Goal: Transaction & Acquisition: Purchase product/service

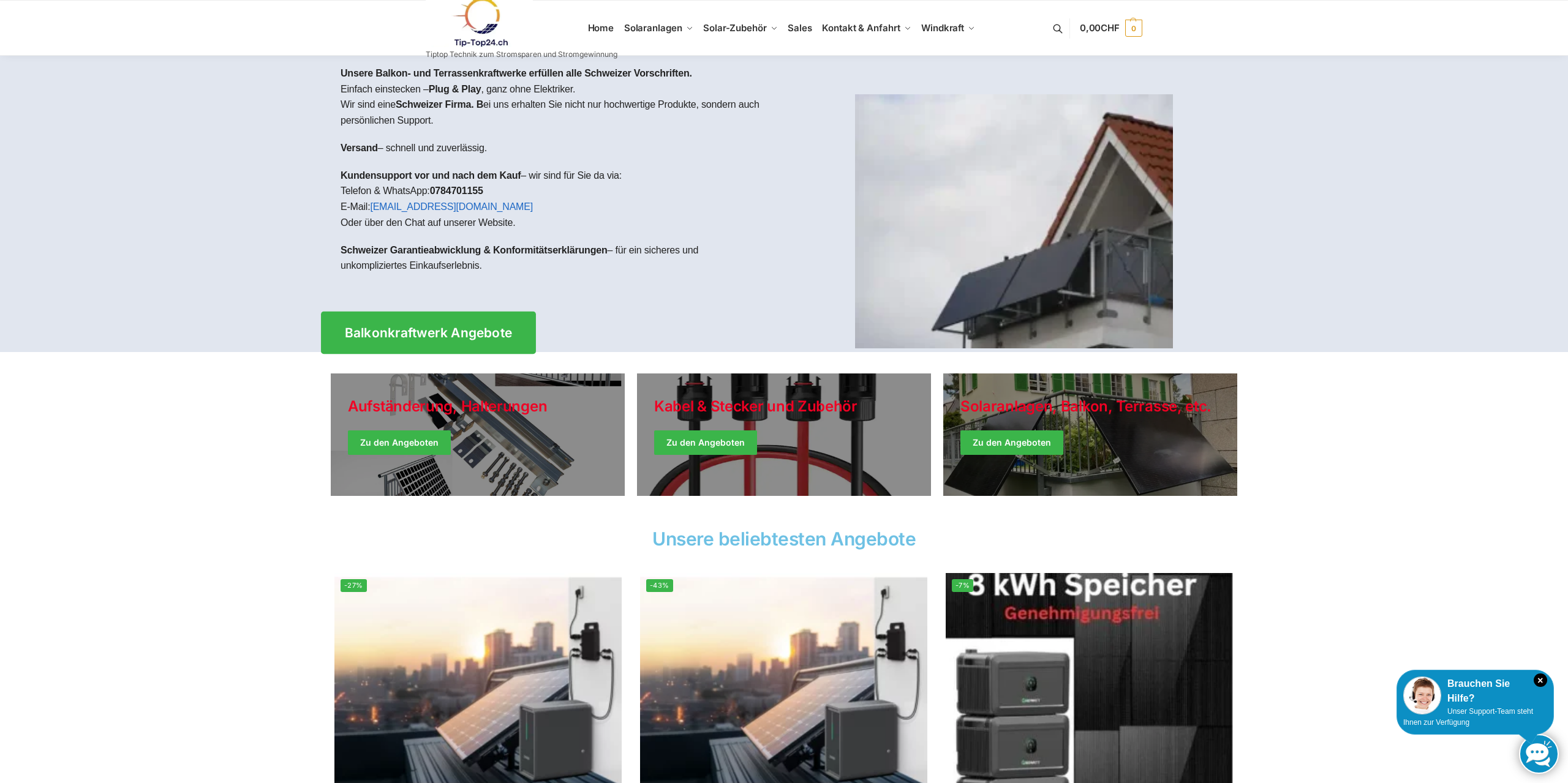
click at [357, 330] on span "Balkonkraftwerk Angebote" at bounding box center [429, 332] width 168 height 13
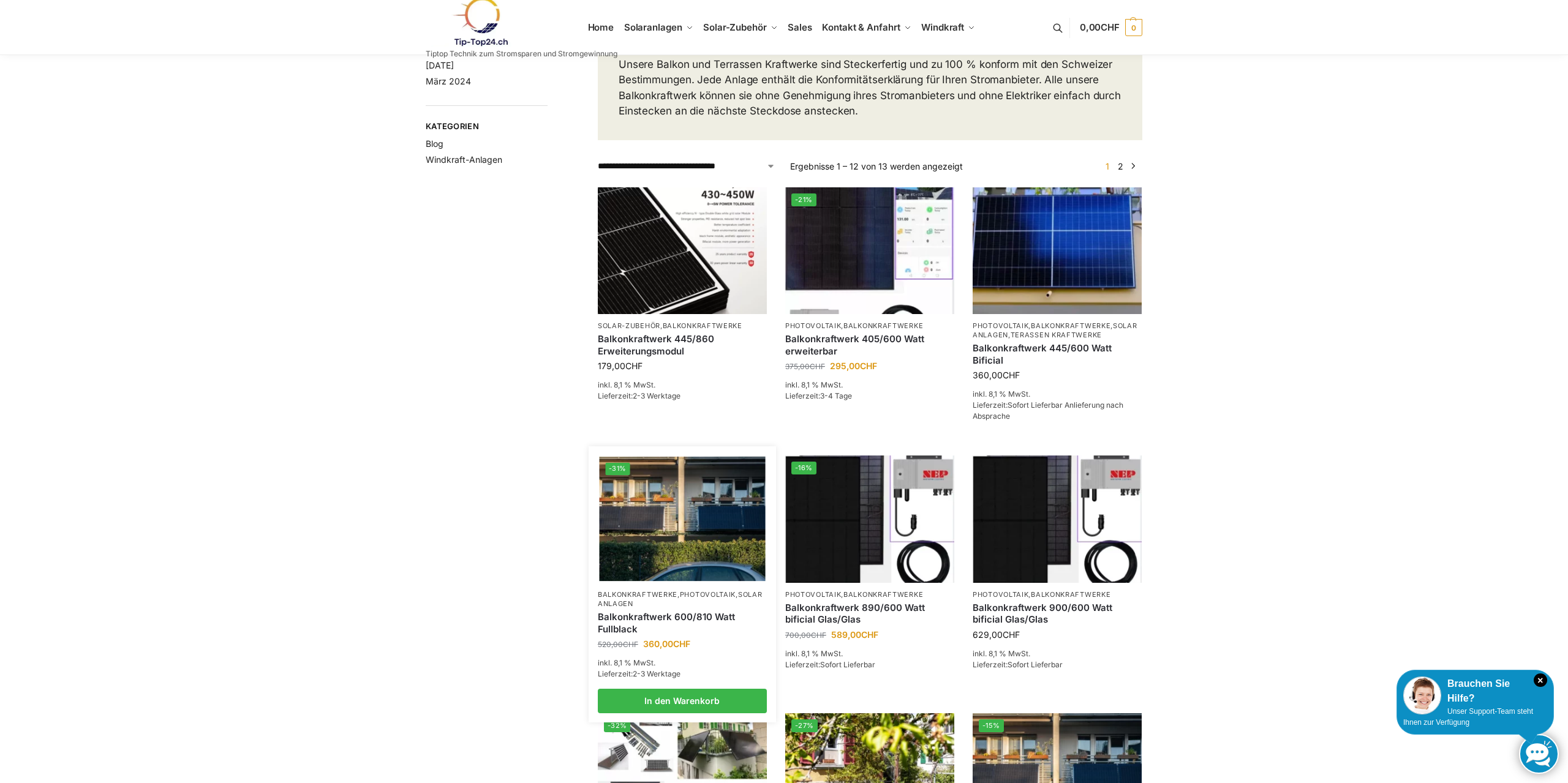
scroll to position [187, 0]
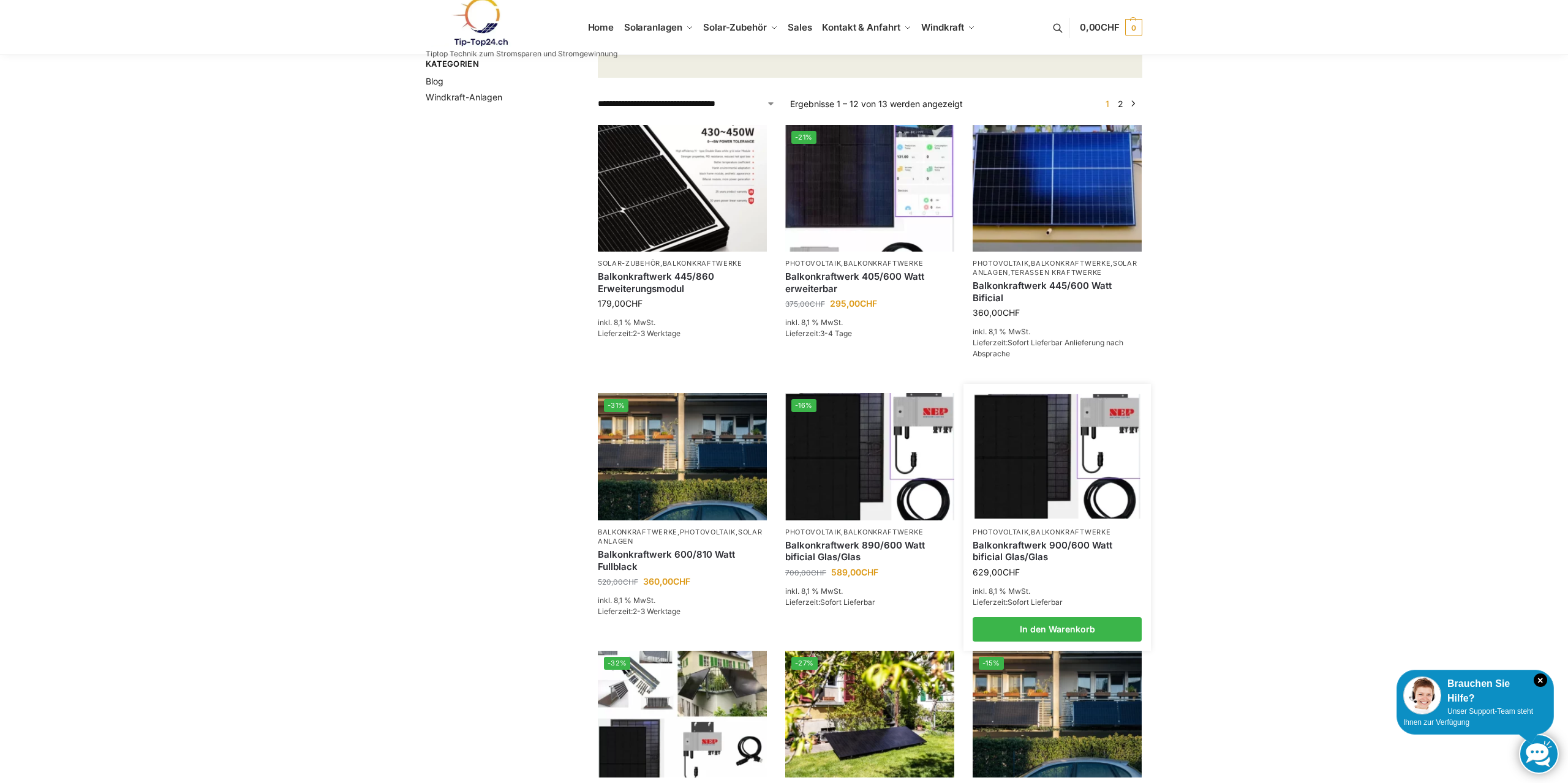
click at [1022, 455] on img at bounding box center [1057, 457] width 166 height 125
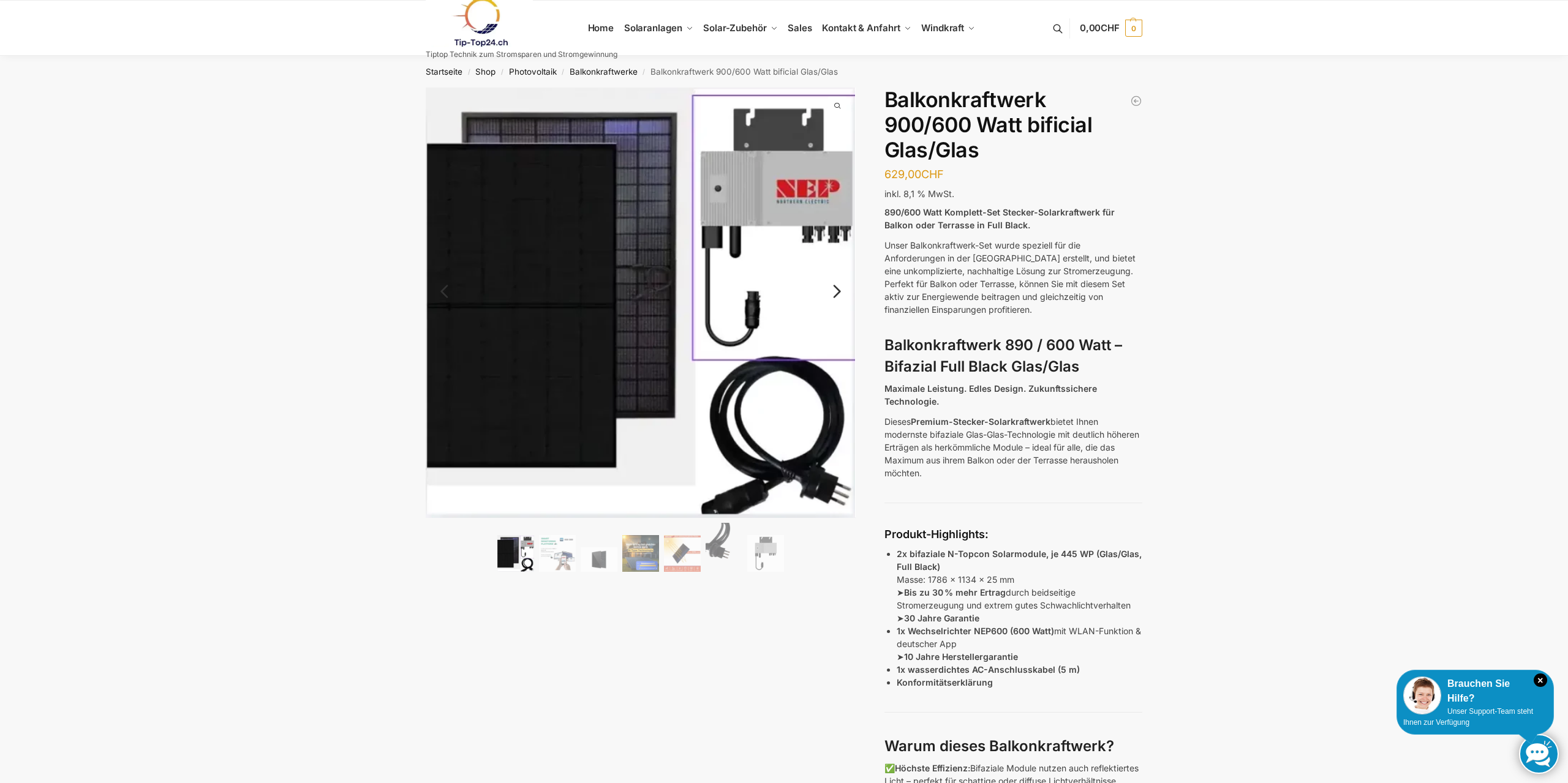
click at [832, 292] on link "Next" at bounding box center [835, 298] width 41 height 12
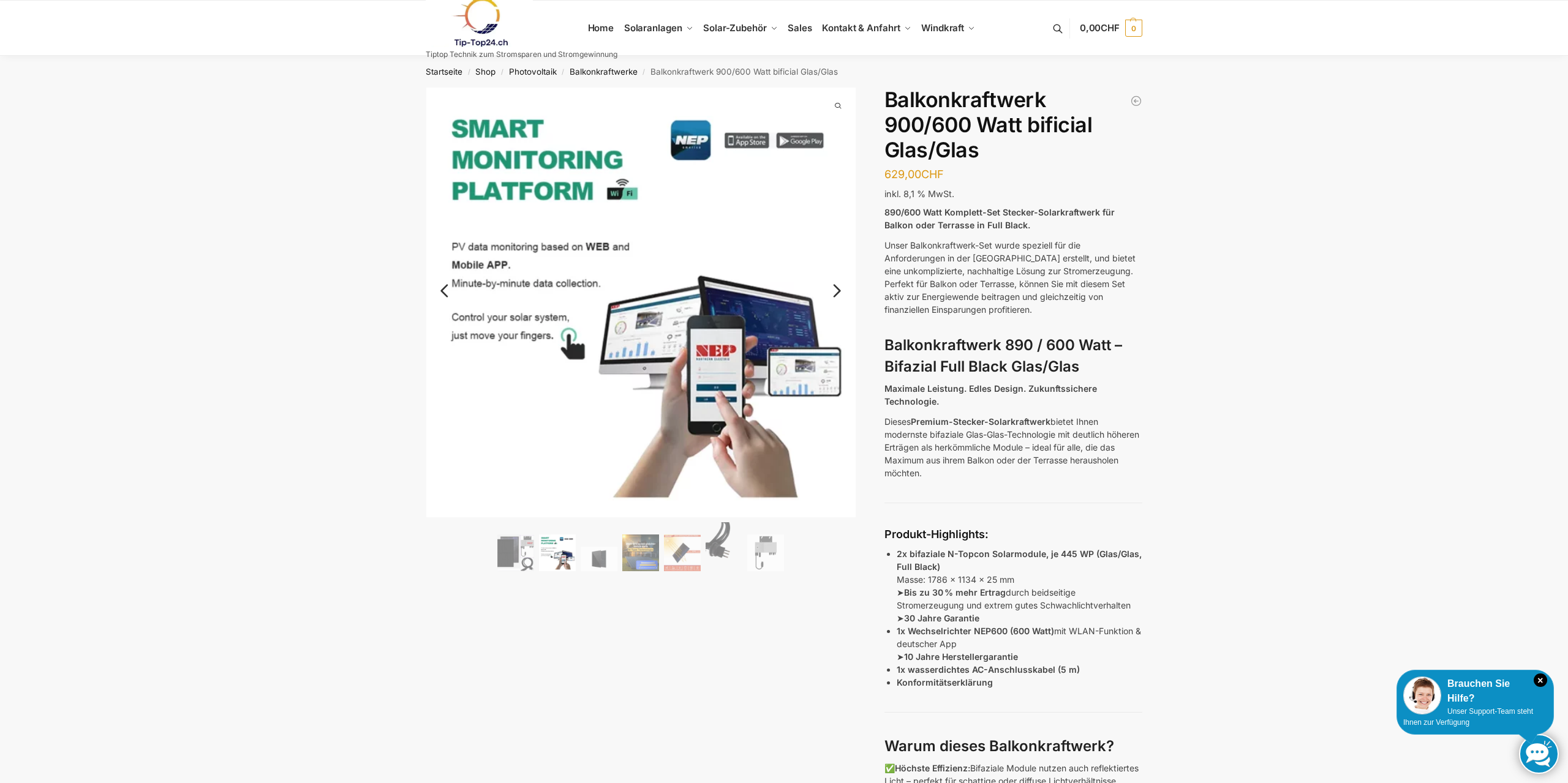
click at [827, 291] on link "Next" at bounding box center [835, 297] width 41 height 12
